Goal: Information Seeking & Learning: Learn about a topic

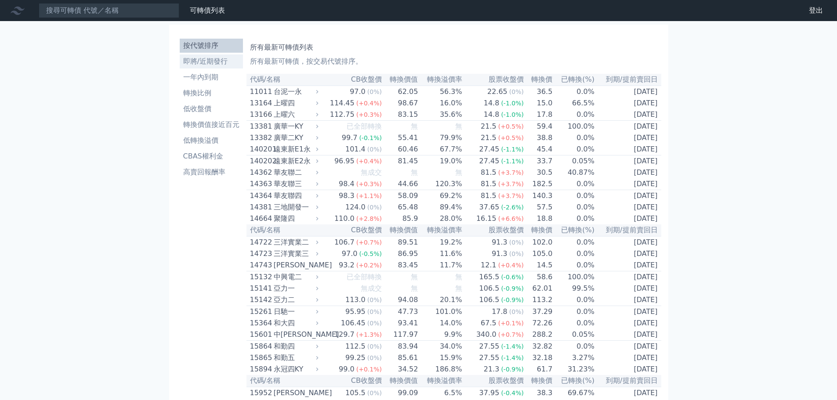
click at [215, 64] on li "即將/近期發行" at bounding box center [211, 61] width 63 height 11
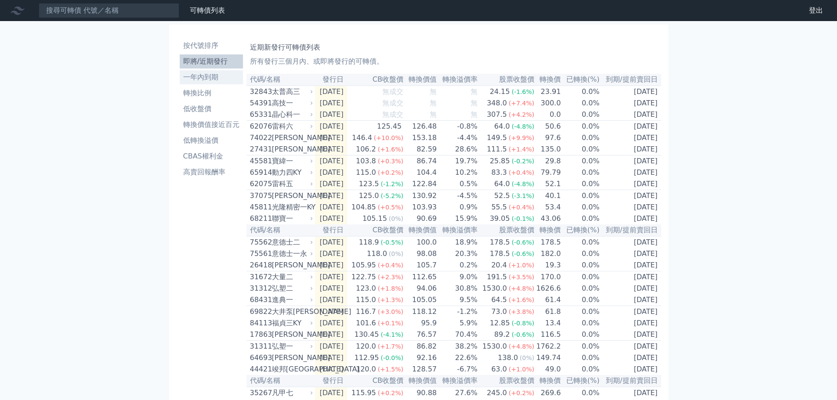
click at [204, 78] on li "一年內到期" at bounding box center [211, 77] width 63 height 11
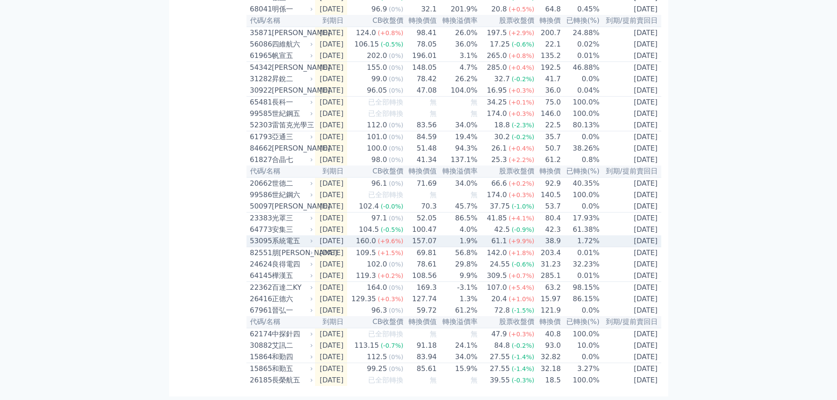
scroll to position [1222, 0]
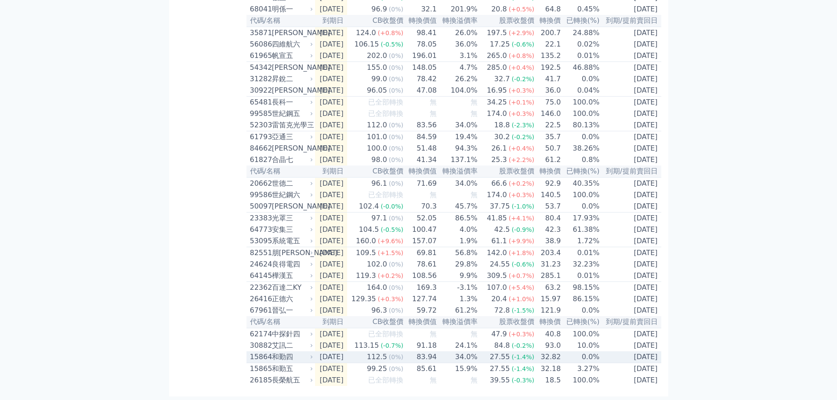
click at [271, 352] on div "15864 和勤四" at bounding box center [279, 357] width 59 height 11
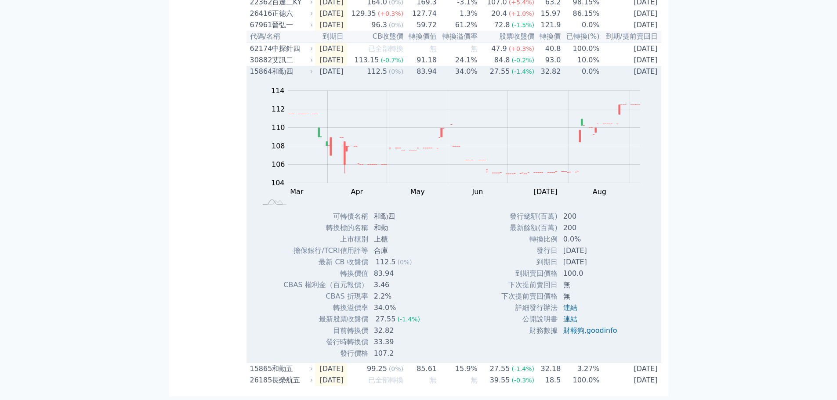
scroll to position [1310, 0]
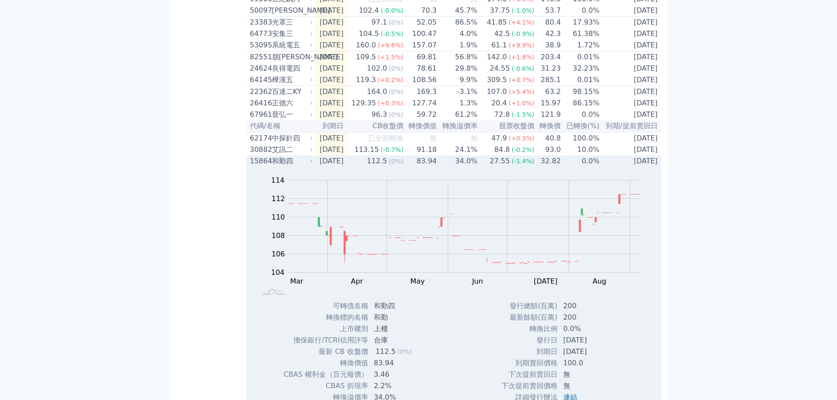
click at [278, 166] on div "和勤四" at bounding box center [292, 161] width 40 height 11
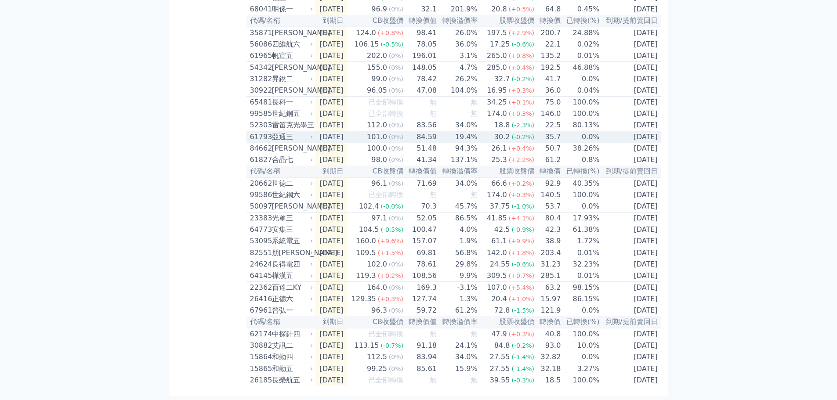
click at [288, 132] on div "亞通三" at bounding box center [292, 137] width 40 height 11
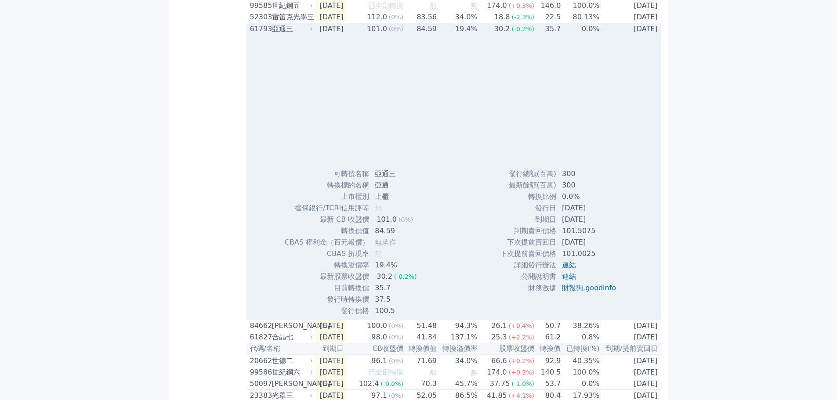
scroll to position [1310, 0]
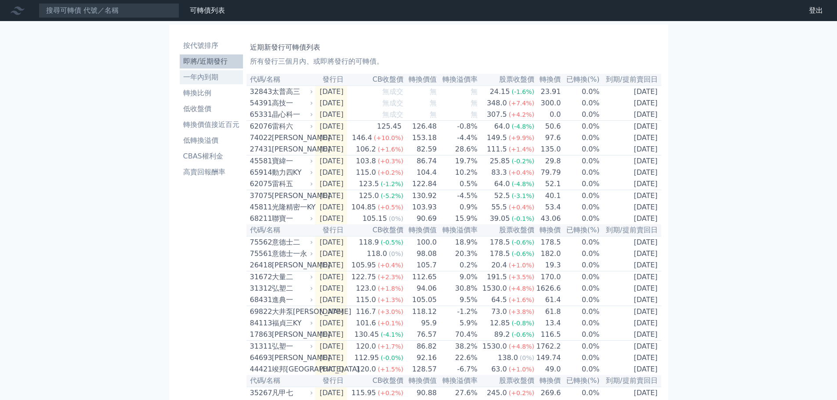
click at [191, 75] on li "一年內到期" at bounding box center [211, 77] width 63 height 11
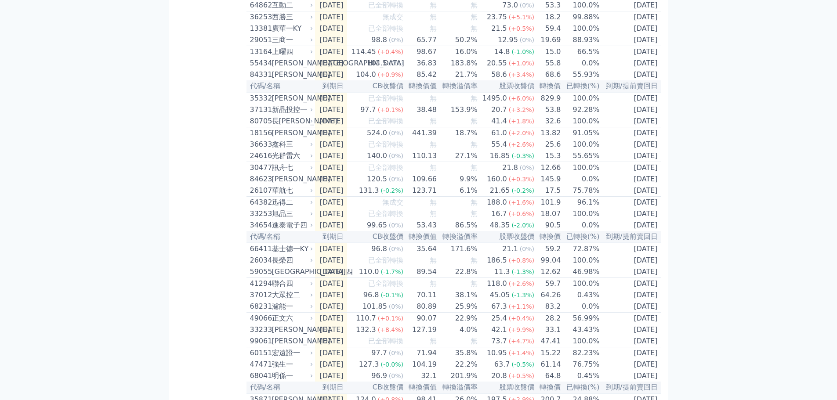
scroll to position [1054, 0]
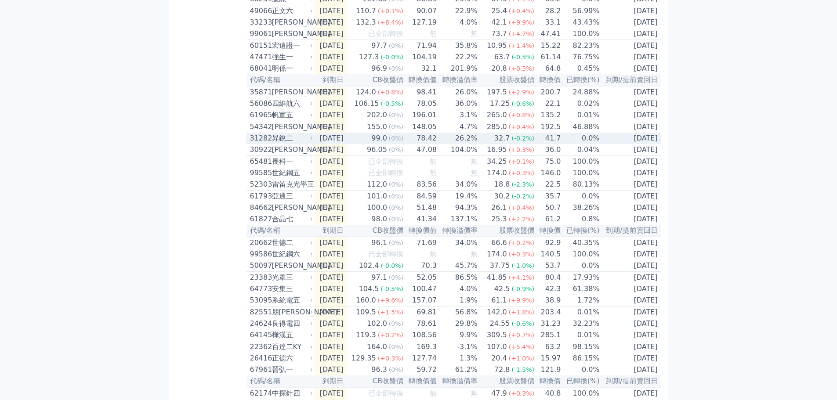
click at [265, 144] on div "31282" at bounding box center [260, 138] width 20 height 11
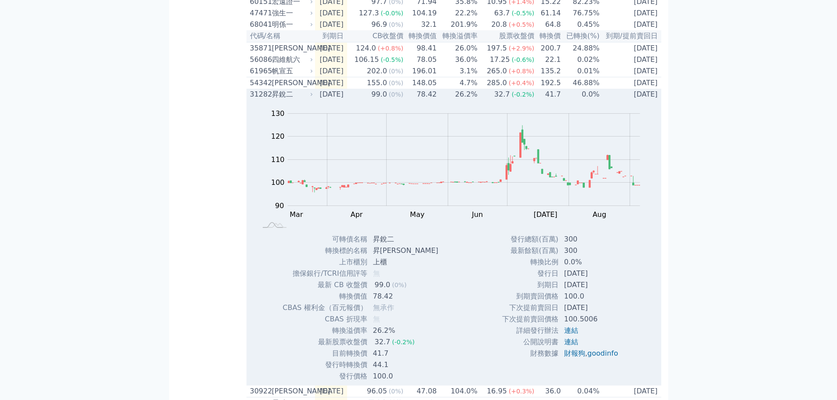
scroll to position [1142, 0]
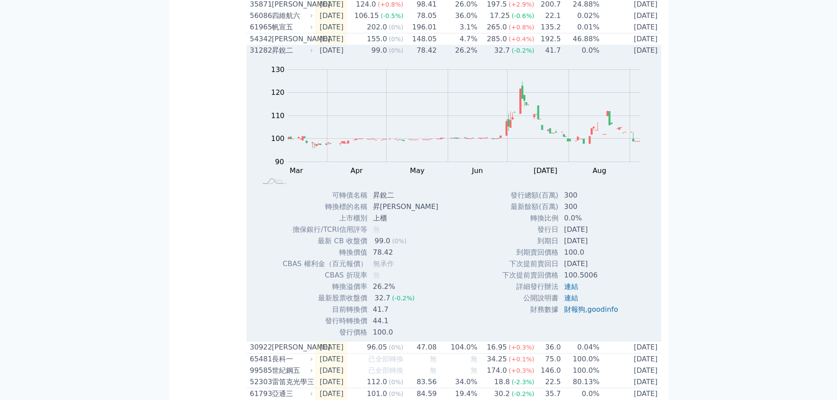
click at [274, 56] on div "昇銳二" at bounding box center [292, 50] width 40 height 11
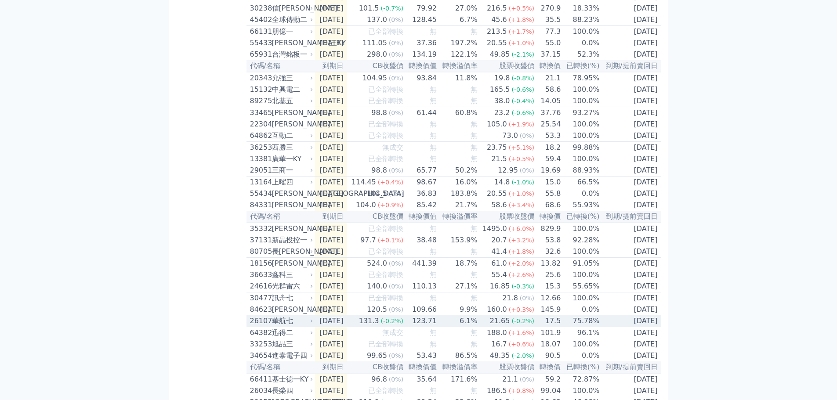
scroll to position [527, 0]
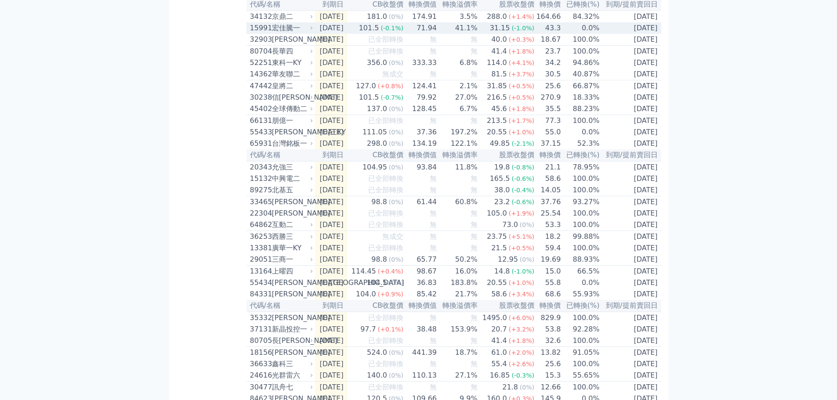
click at [284, 33] on div "宏佳騰一" at bounding box center [292, 28] width 40 height 11
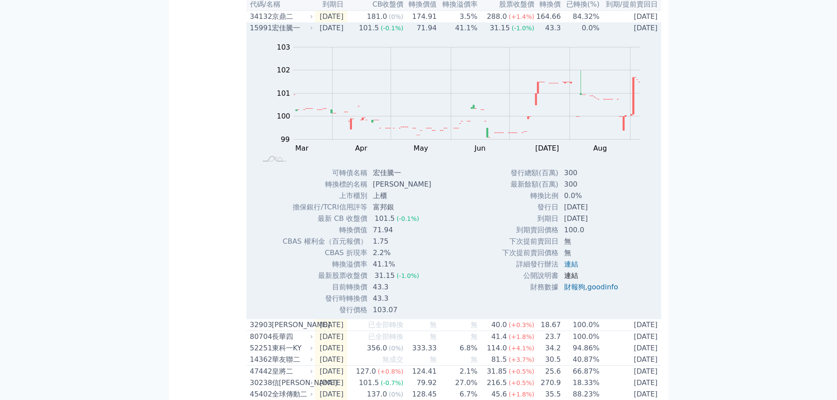
click at [569, 280] on link "連結" at bounding box center [571, 275] width 14 height 8
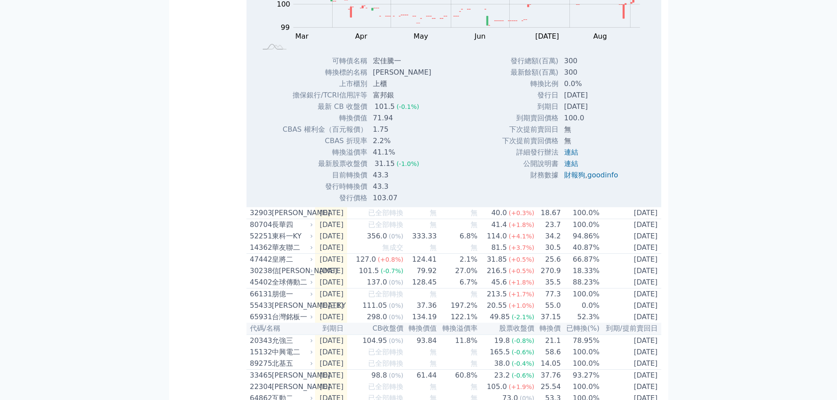
scroll to position [659, 0]
